Goal: Information Seeking & Learning: Learn about a topic

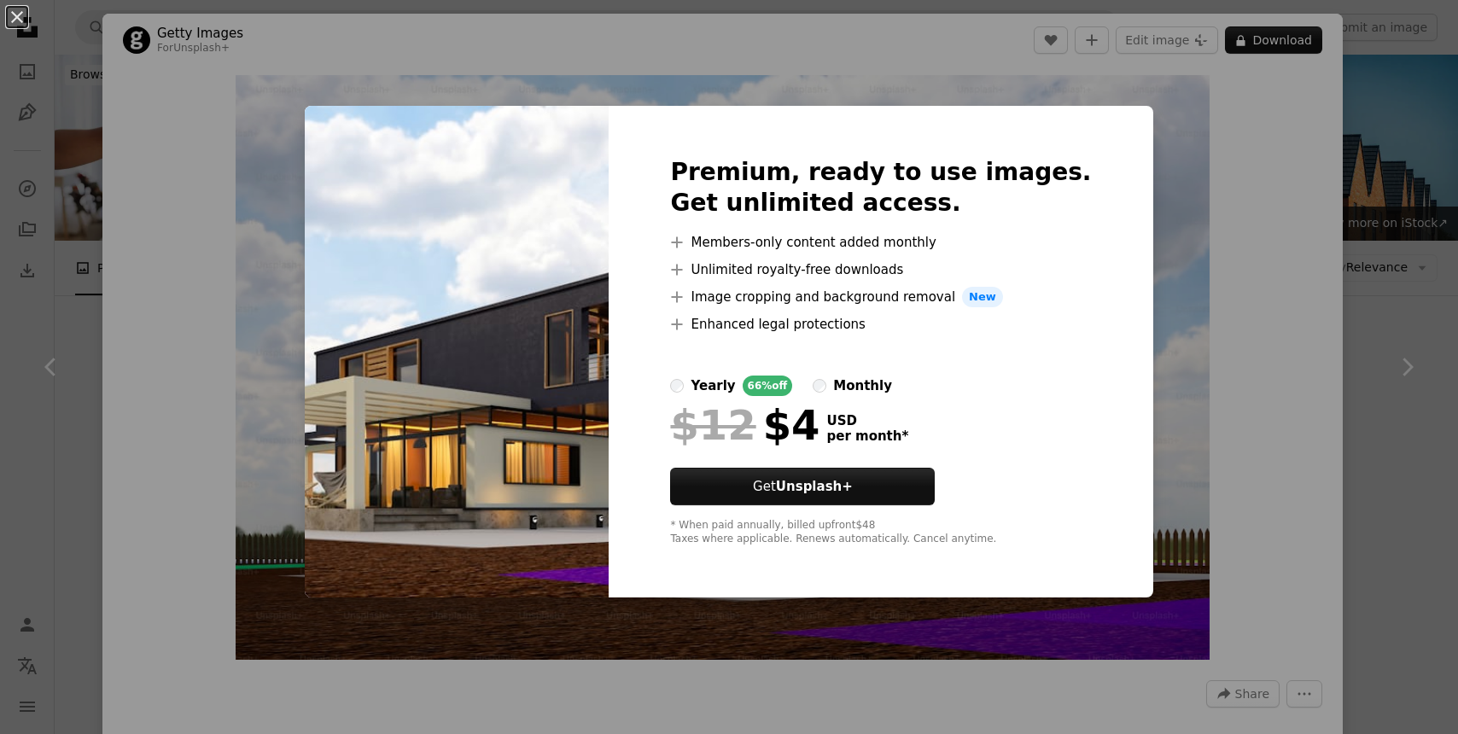
scroll to position [662, 0]
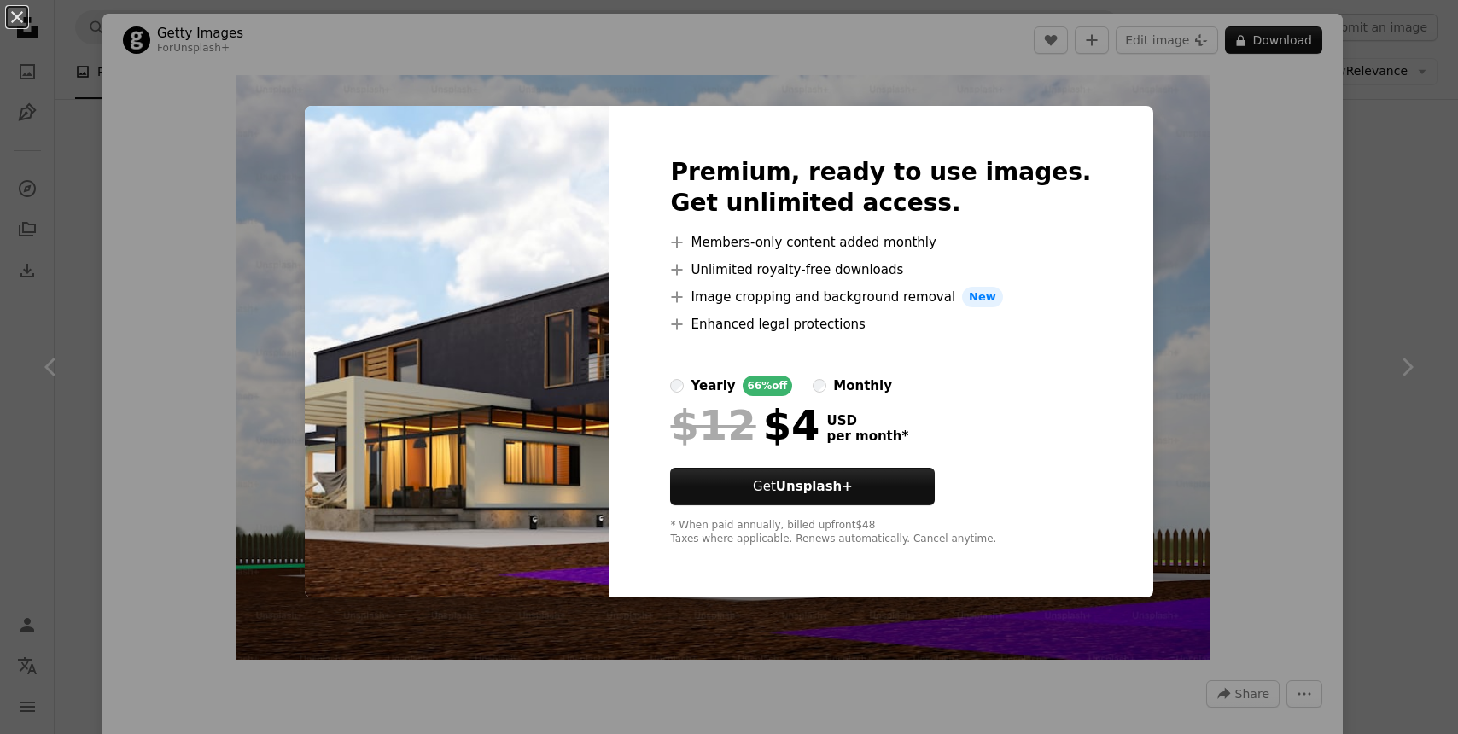
click at [1409, 73] on div "An X shape Premium, ready to use images. Get unlimited access. A plus sign Memb…" at bounding box center [729, 367] width 1458 height 734
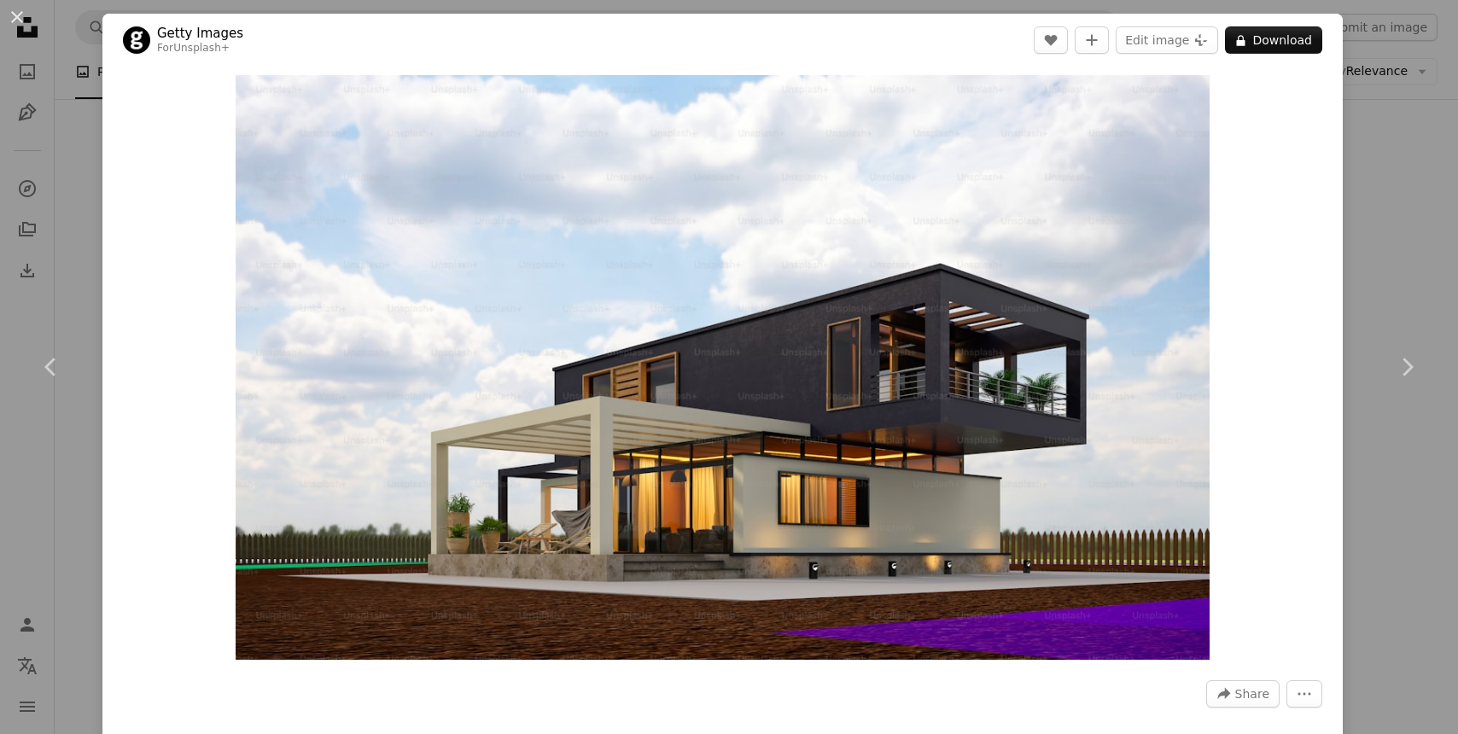
click at [1377, 88] on div "An X shape Chevron left Chevron right Getty Images For Unsplash+ A heart A plus…" at bounding box center [729, 367] width 1458 height 734
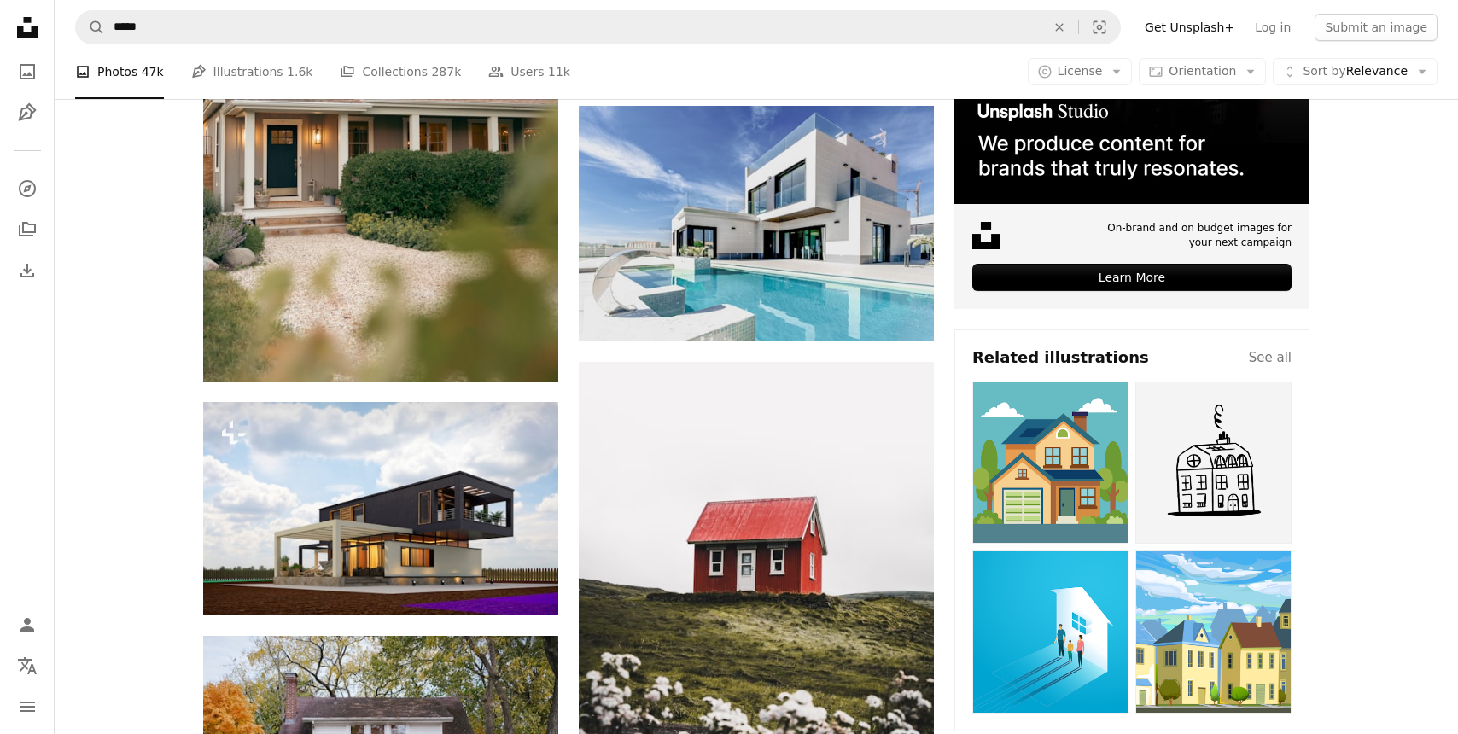
scroll to position [587, 0]
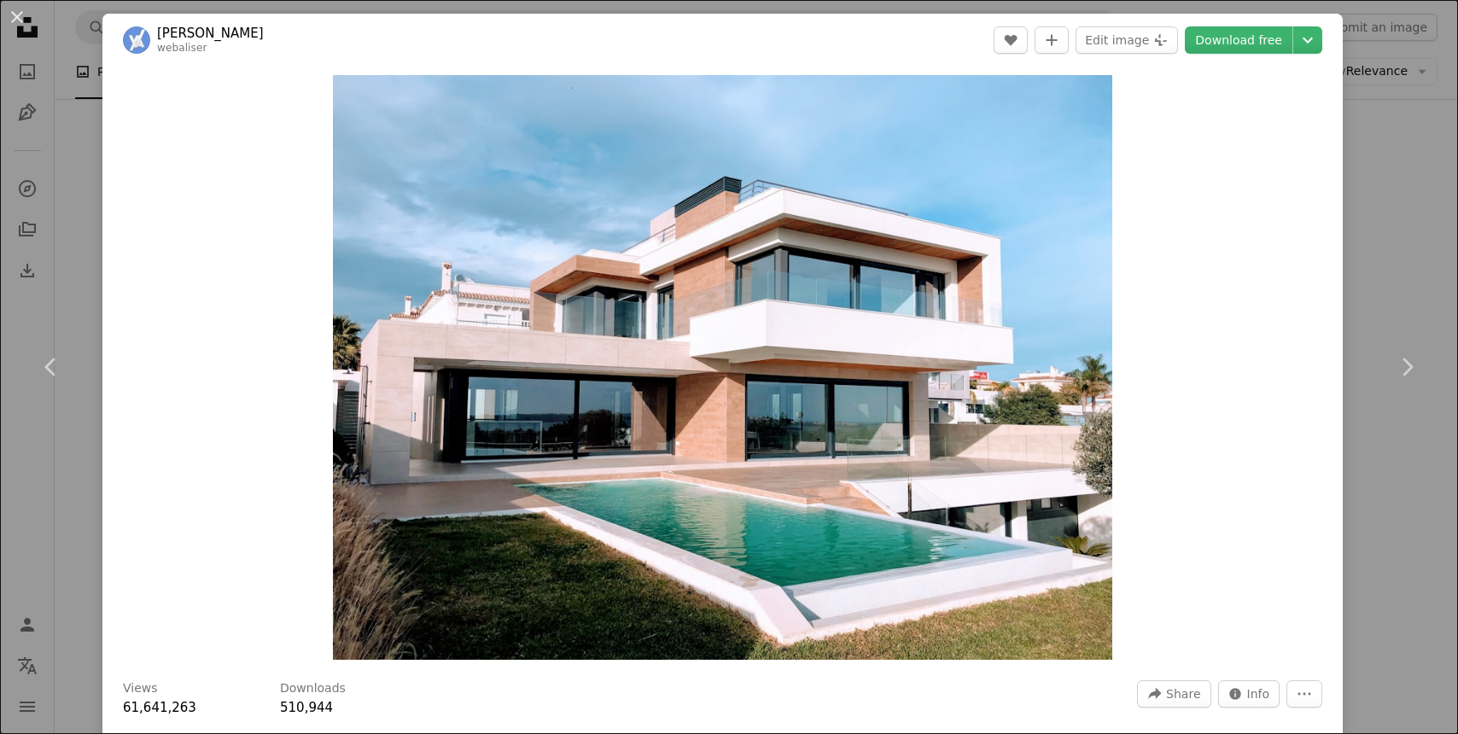
drag, startPoint x: 1388, startPoint y: 137, endPoint x: 1226, endPoint y: 153, distance: 163.0
click at [1388, 138] on div "An X shape Chevron left Chevron right [PERSON_NAME] webaliser A heart A plus si…" at bounding box center [729, 367] width 1458 height 734
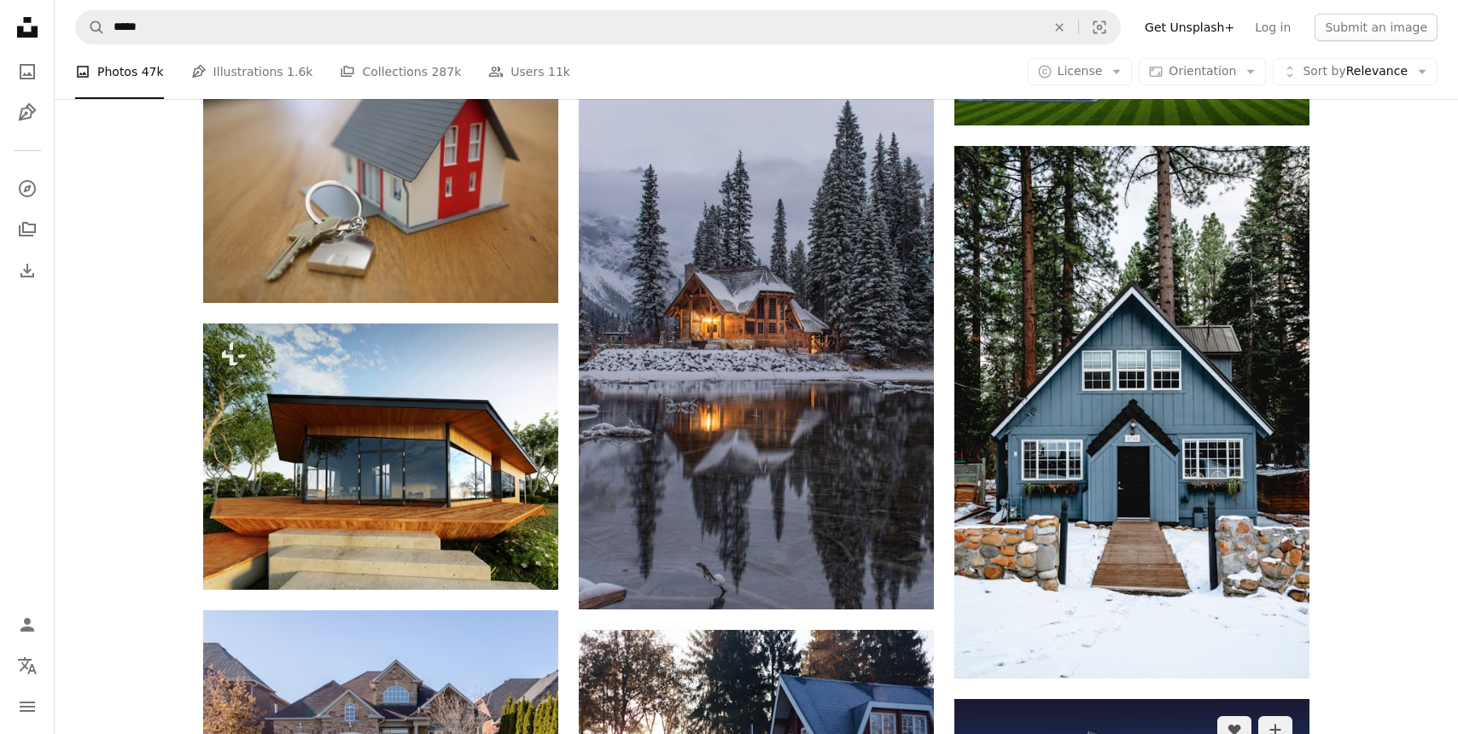
scroll to position [3698, 0]
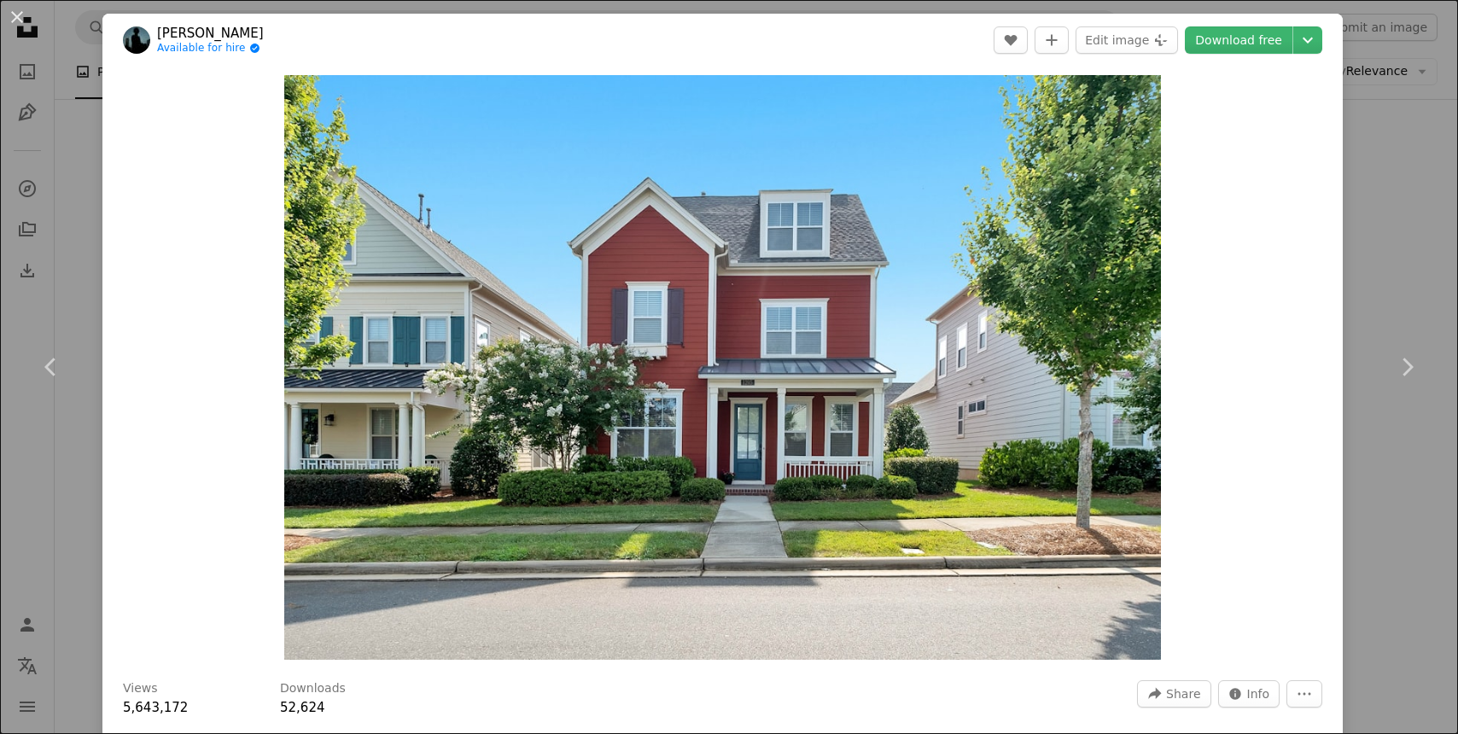
click at [1374, 117] on div "An X shape Chevron left Chevron right [PERSON_NAME] Available for hire A checkm…" at bounding box center [729, 367] width 1458 height 734
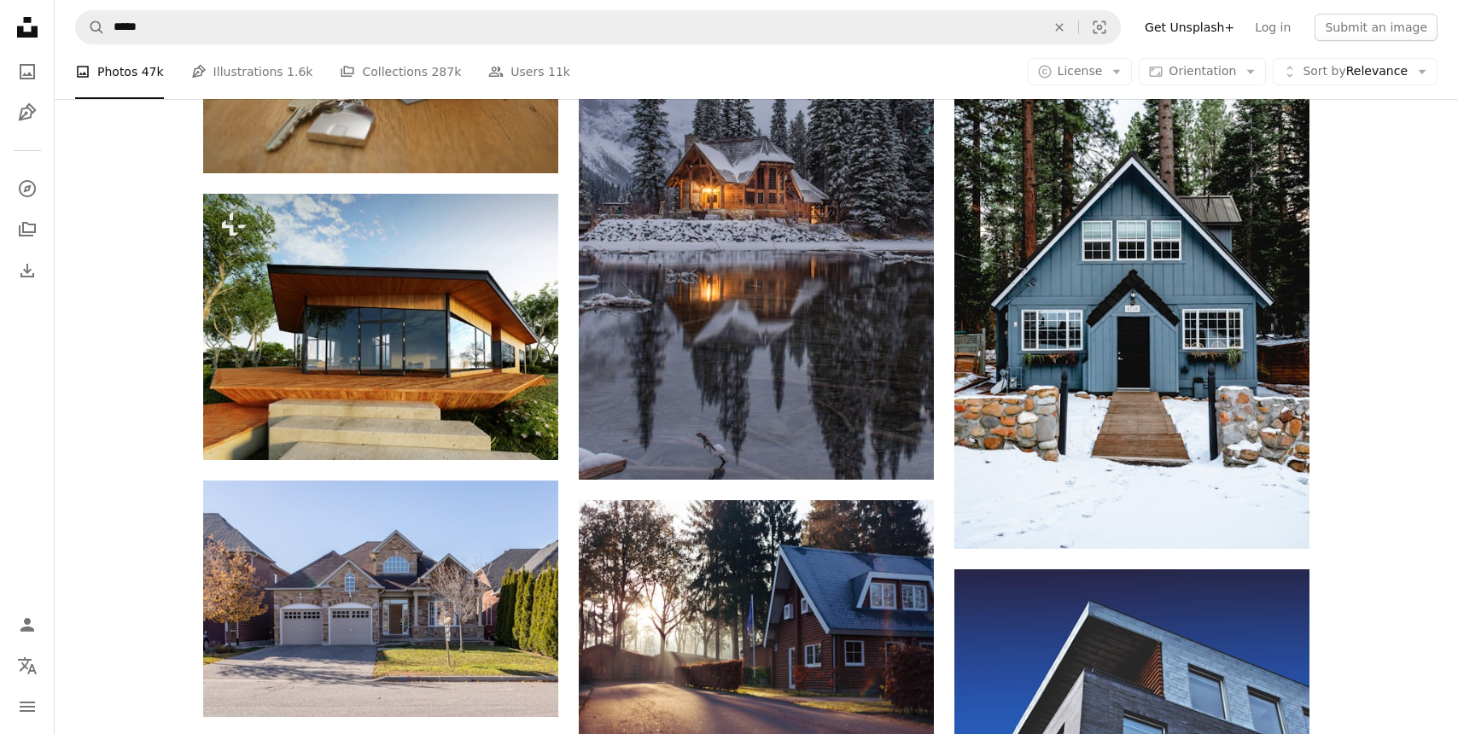
scroll to position [3827, 0]
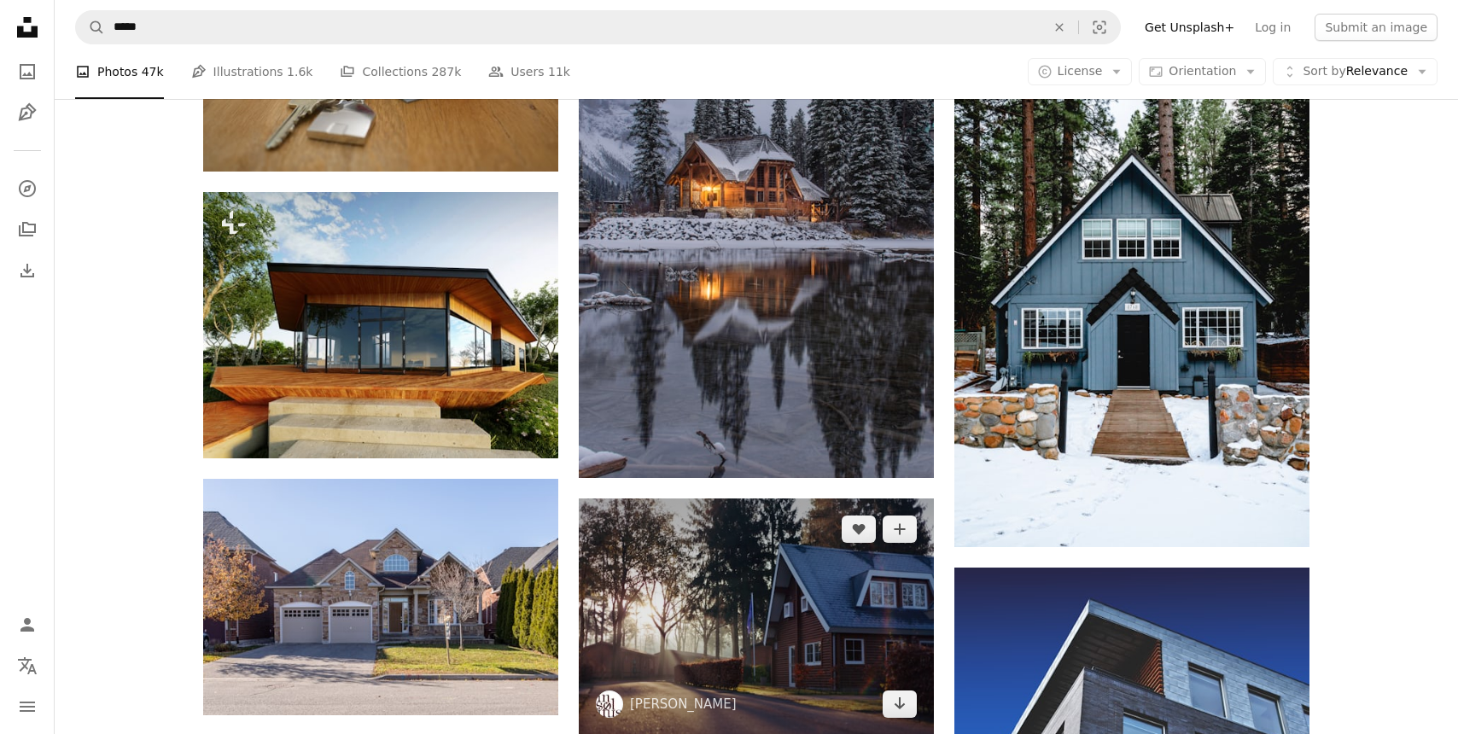
click at [814, 499] on img at bounding box center [756, 617] width 355 height 237
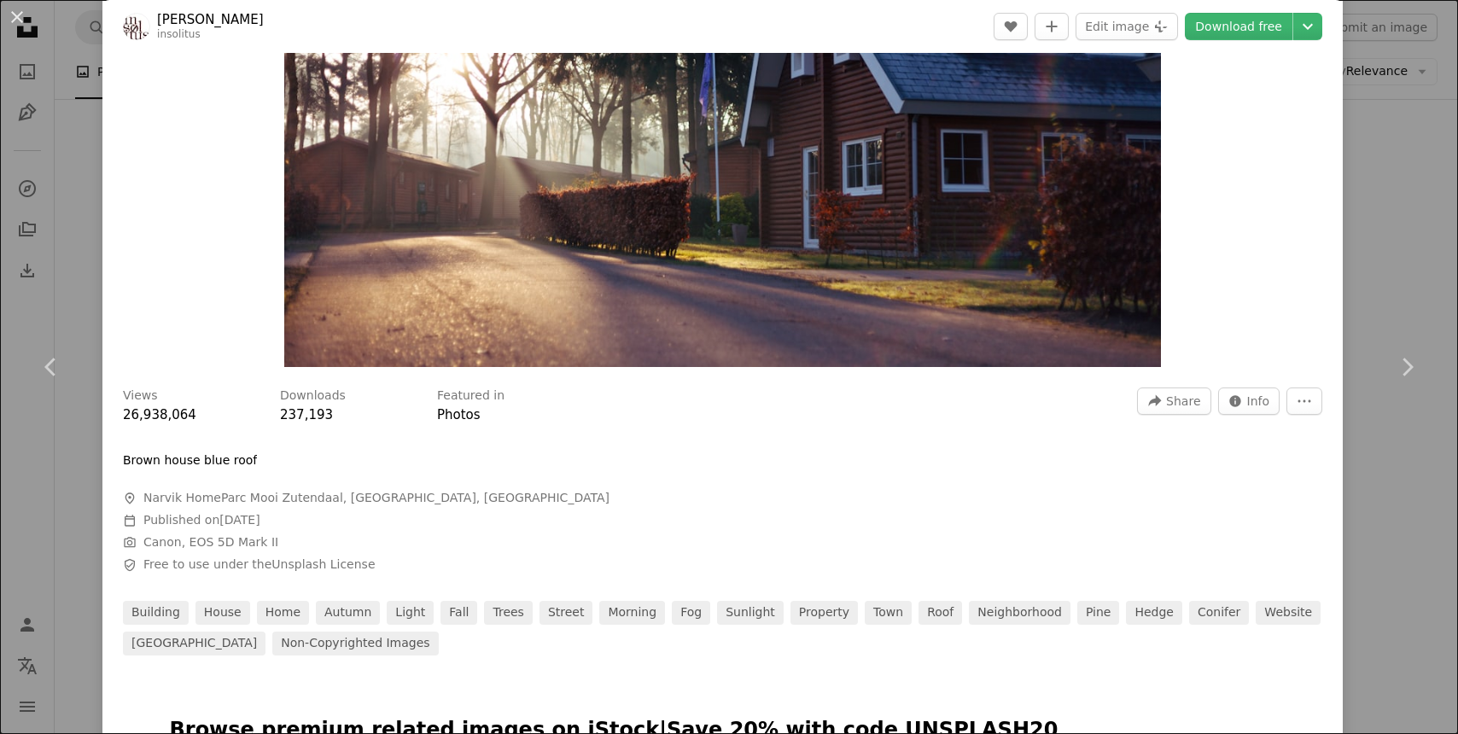
scroll to position [280, 0]
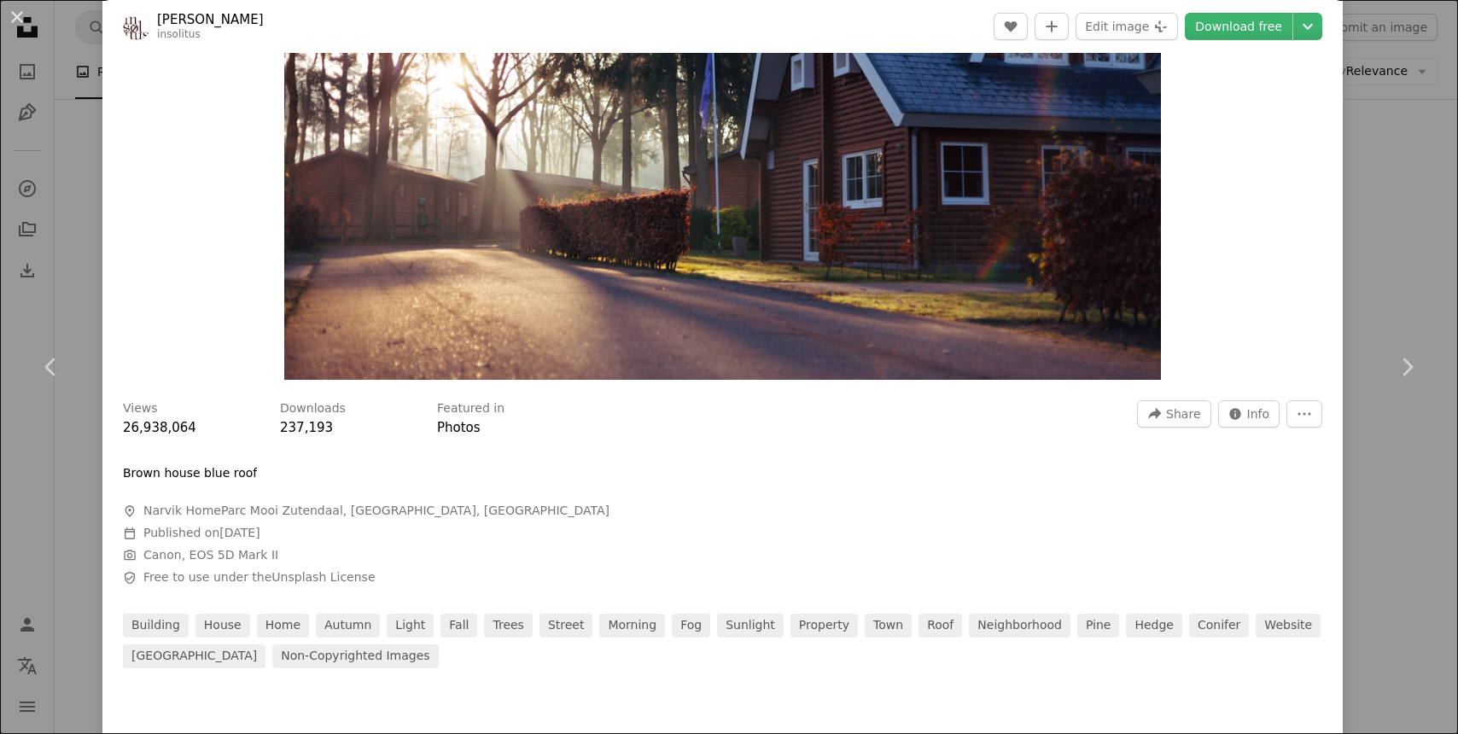
click at [1388, 96] on div "An X shape Chevron left Chevron right [PERSON_NAME] insolitus A heart A plus si…" at bounding box center [729, 367] width 1458 height 734
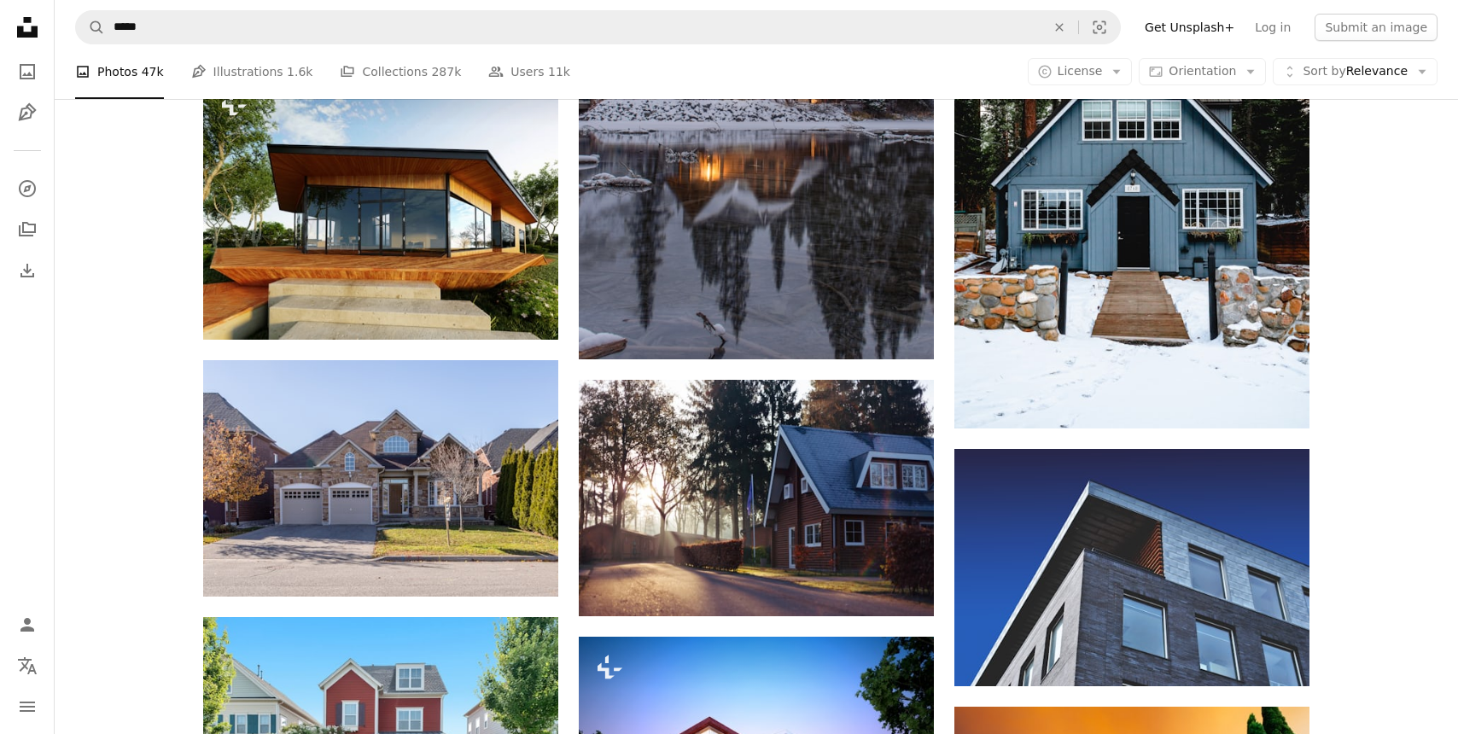
scroll to position [3948, 0]
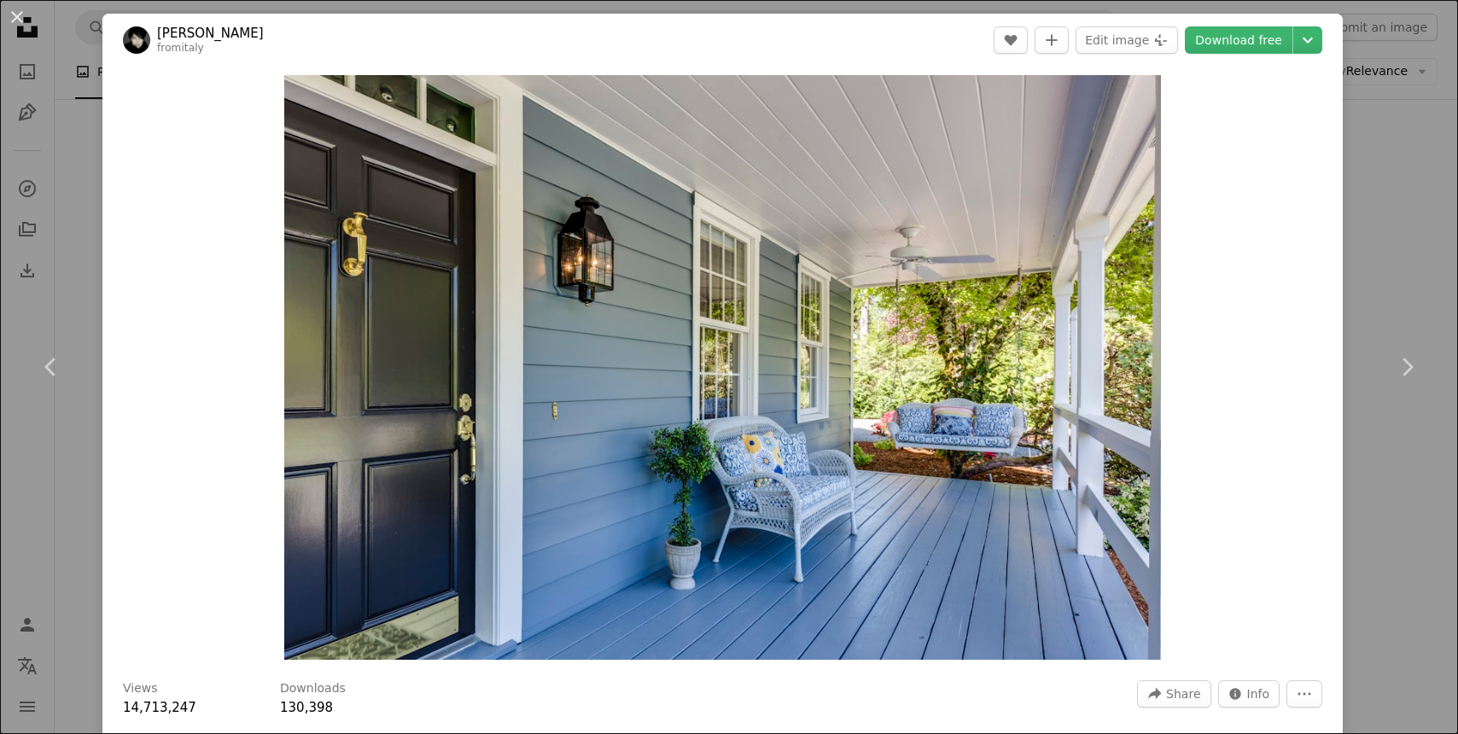
drag, startPoint x: 1388, startPoint y: 258, endPoint x: 1369, endPoint y: 279, distance: 29.0
click at [1388, 258] on div "An X shape Chevron left Chevron right [PERSON_NAME] fromitaly A heart A plus si…" at bounding box center [729, 367] width 1458 height 734
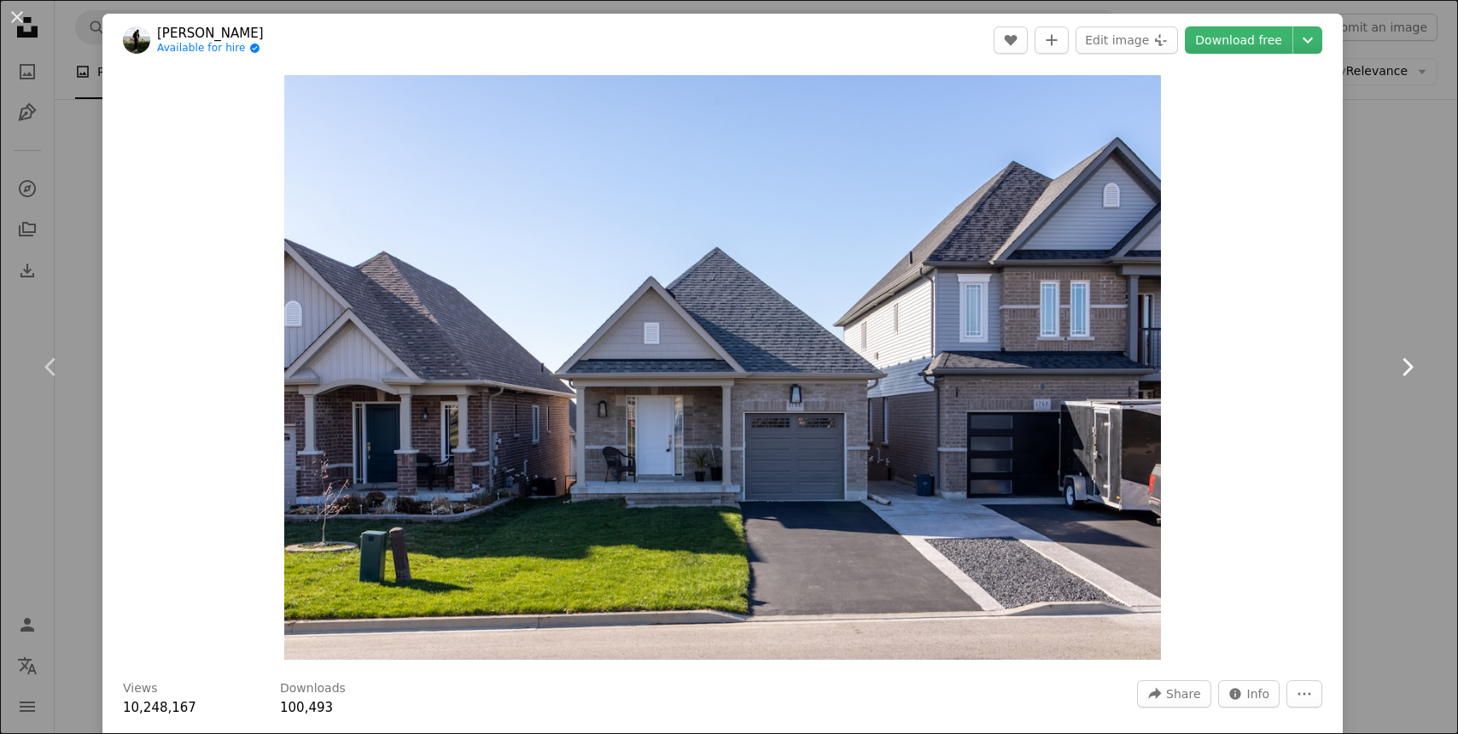
click at [1420, 319] on link "Chevron right" at bounding box center [1407, 367] width 102 height 164
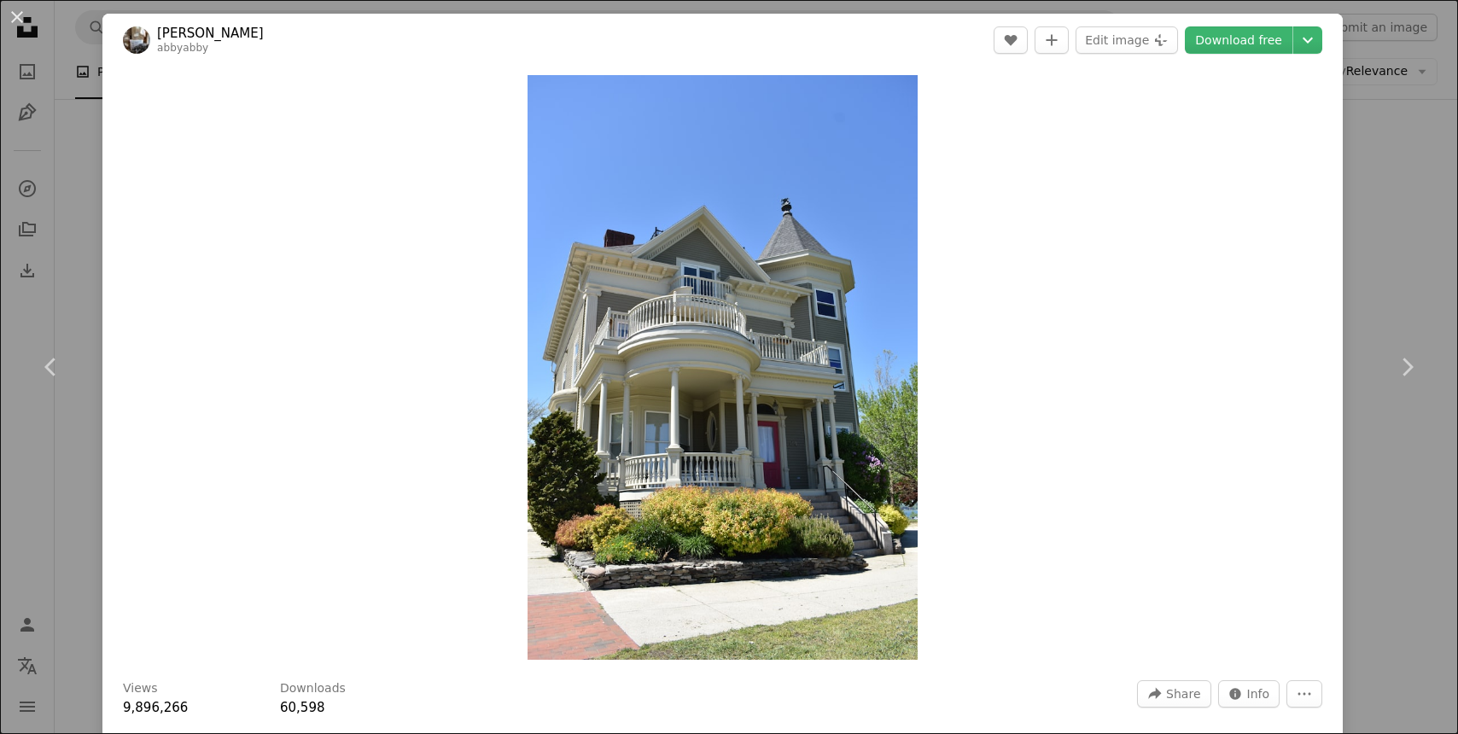
click at [1434, 239] on div "An X shape Chevron left Chevron right [PERSON_NAME] abbyabby A heart A plus sig…" at bounding box center [729, 367] width 1458 height 734
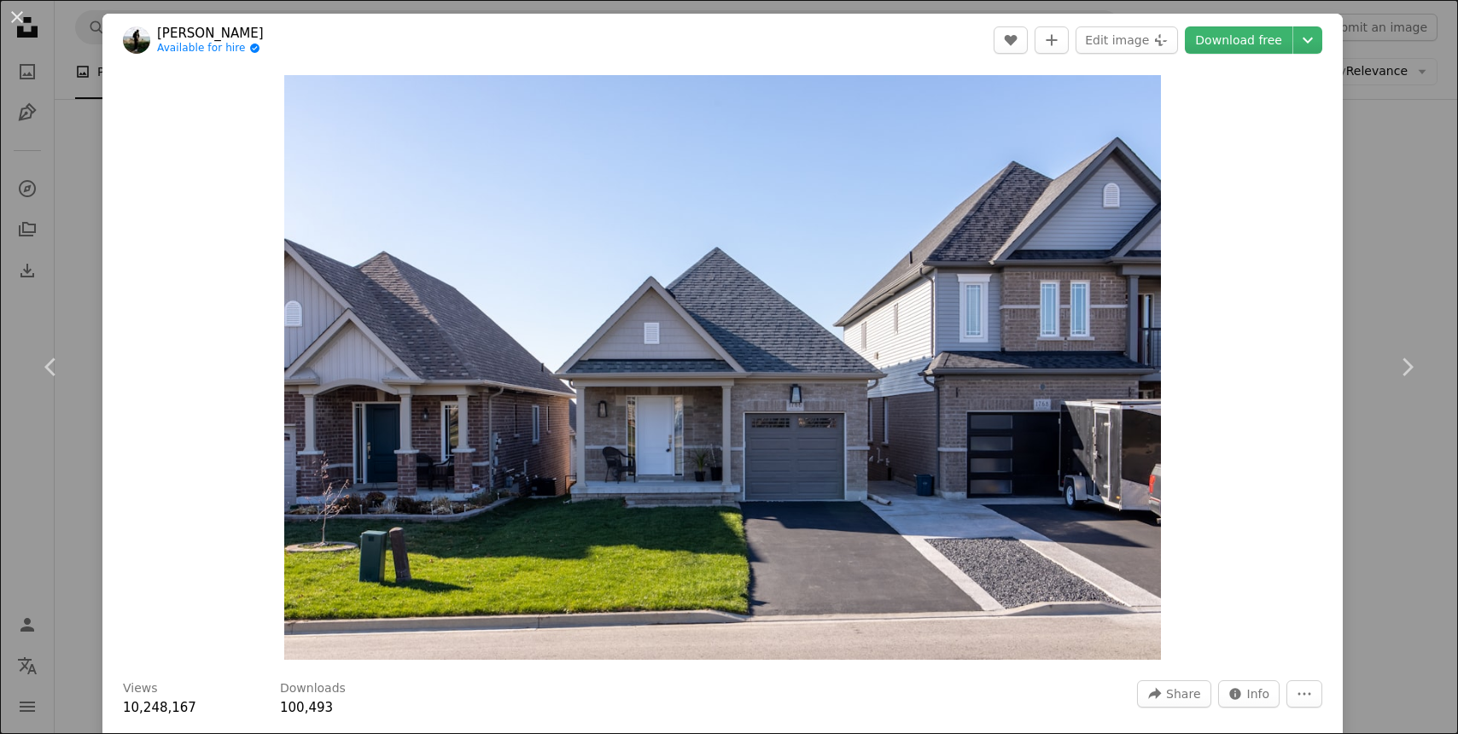
click at [1406, 181] on div "An X shape Chevron left Chevron right [PERSON_NAME] Available for hire A checkm…" at bounding box center [729, 367] width 1458 height 734
